Goal: Browse casually: Explore the website without a specific task or goal

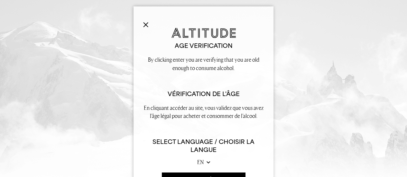
scroll to position [534, 0]
click at [192, 173] on button "ENTER SITE / accéder au site" at bounding box center [203, 180] width 83 height 14
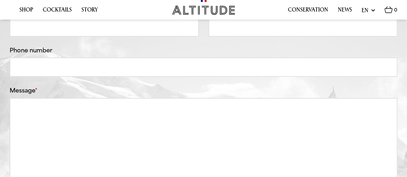
scroll to position [0, 0]
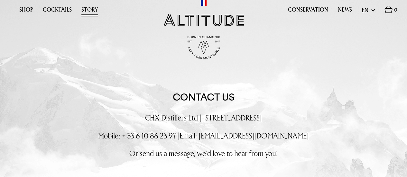
click at [94, 8] on link "Story" at bounding box center [89, 11] width 17 height 10
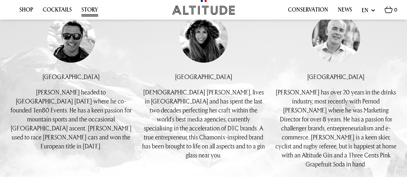
scroll to position [446, 0]
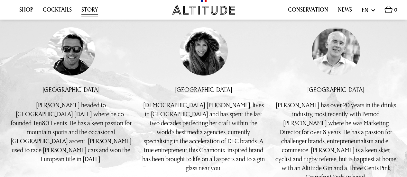
click at [206, 64] on img at bounding box center [203, 51] width 48 height 48
click at [200, 97] on div "Buy individual bottles. Buy in cases of 6 Altitude Alpine Dry Gin 43% 70CL Alti…" at bounding box center [203, 115] width 123 height 177
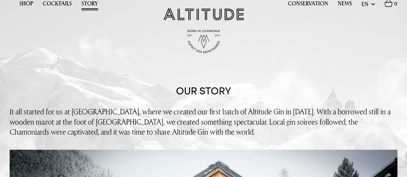
scroll to position [0, 0]
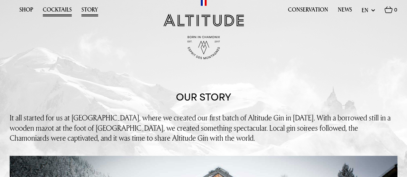
click at [60, 9] on link "Cocktails" at bounding box center [57, 11] width 29 height 10
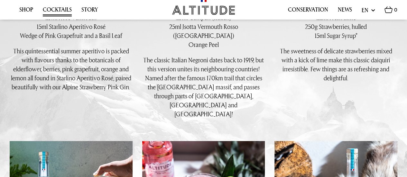
scroll to position [579, 0]
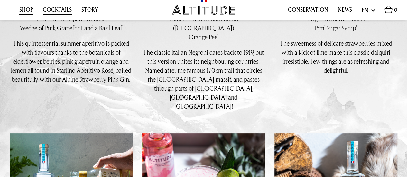
click at [24, 9] on link "Shop" at bounding box center [26, 11] width 14 height 10
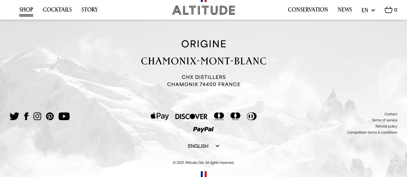
scroll to position [1307, 0]
click at [343, 11] on link "News" at bounding box center [345, 11] width 14 height 10
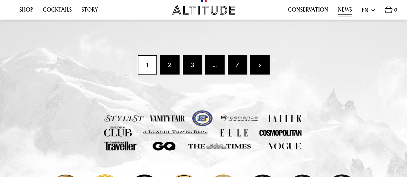
scroll to position [913, 0]
